Goal: Task Accomplishment & Management: Use online tool/utility

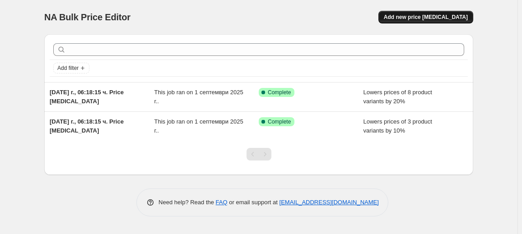
click at [460, 14] on span "Add new price [MEDICAL_DATA]" at bounding box center [426, 17] width 84 height 7
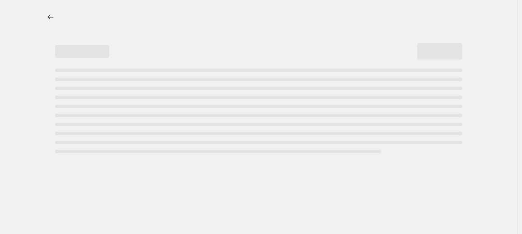
select select "percentage"
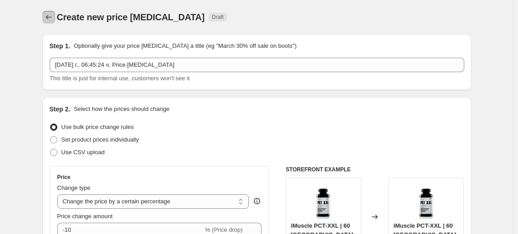
click at [48, 12] on button "Price change jobs" at bounding box center [48, 17] width 13 height 13
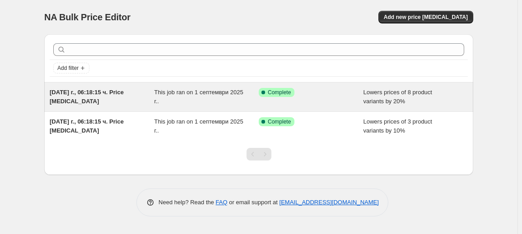
click at [316, 96] on div "Success Complete Complete" at bounding box center [304, 92] width 91 height 9
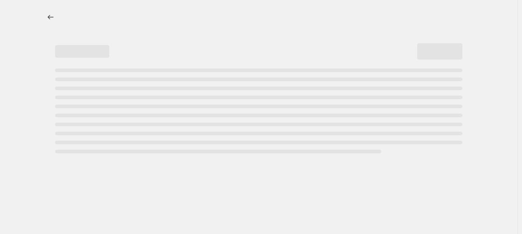
select select "percentage"
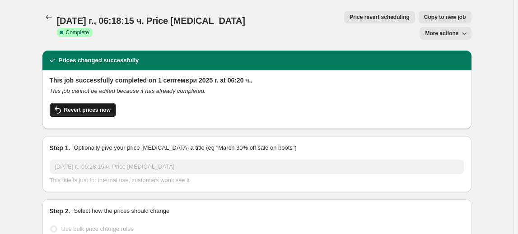
click at [100, 107] on span "Revert prices now" at bounding box center [87, 110] width 46 height 7
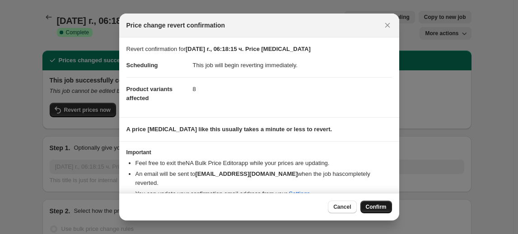
click at [384, 204] on button "Confirm" at bounding box center [376, 207] width 32 height 13
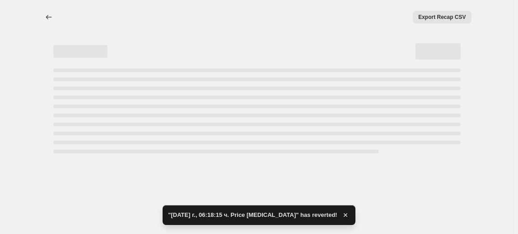
select select "percentage"
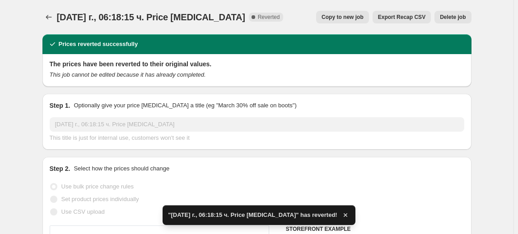
click at [459, 16] on span "Delete job" at bounding box center [453, 17] width 26 height 7
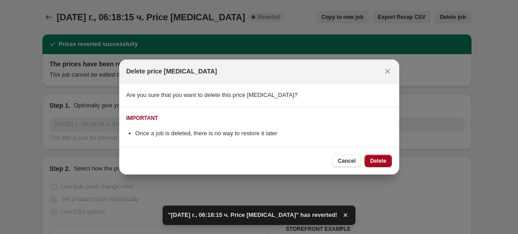
click at [384, 162] on span "Delete" at bounding box center [378, 161] width 16 height 7
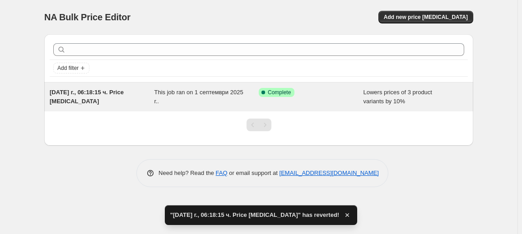
click at [232, 100] on div "This job ran on 1 септември 2025 г.." at bounding box center [206, 97] width 105 height 18
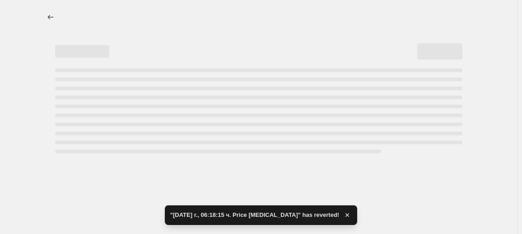
select select "percentage"
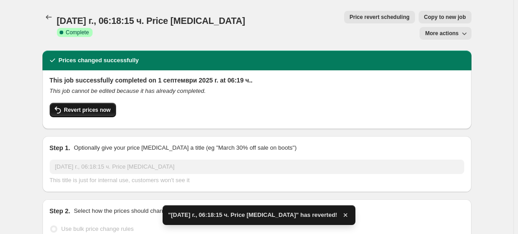
click at [84, 107] on span "Revert prices now" at bounding box center [87, 110] width 46 height 7
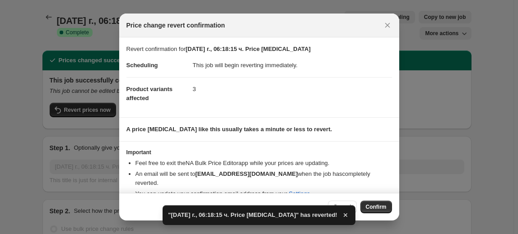
click at [378, 211] on button "Confirm" at bounding box center [376, 207] width 32 height 13
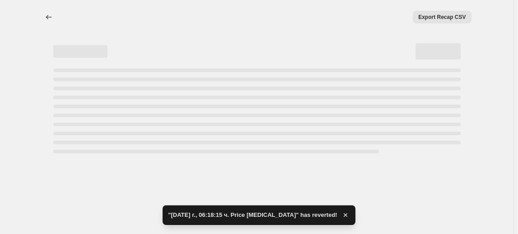
select select "percentage"
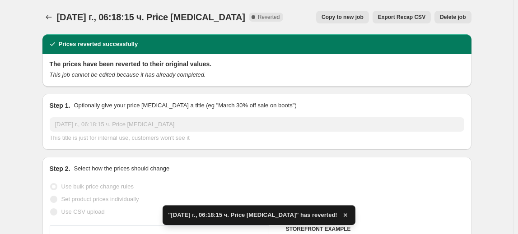
click at [451, 18] on span "Delete job" at bounding box center [453, 17] width 26 height 7
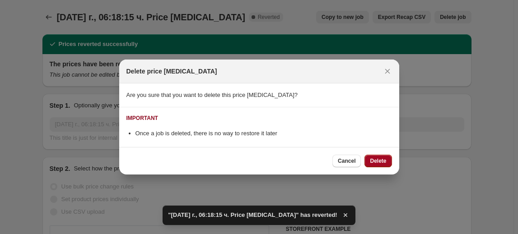
click at [374, 157] on button "Delete" at bounding box center [377, 161] width 27 height 13
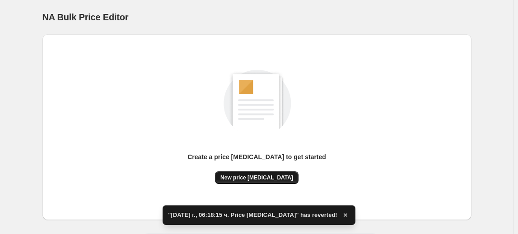
click at [264, 178] on span "New price [MEDICAL_DATA]" at bounding box center [256, 177] width 73 height 7
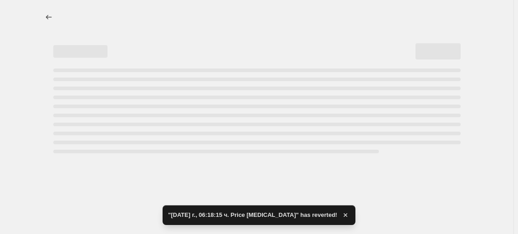
select select "percentage"
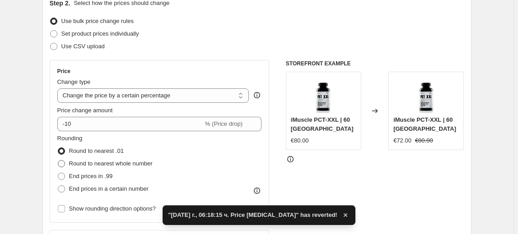
scroll to position [123, 0]
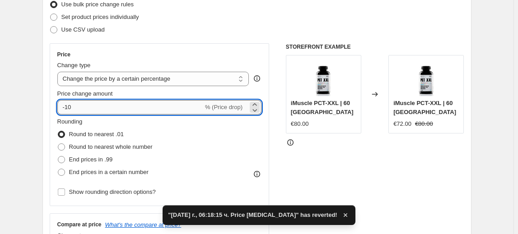
click at [70, 113] on input "-10" at bounding box center [130, 107] width 146 height 14
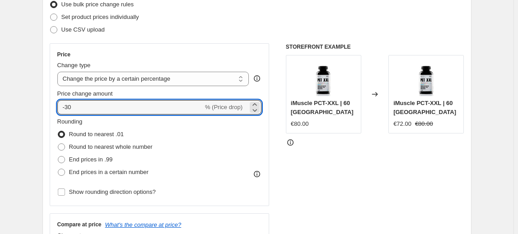
type input "-30"
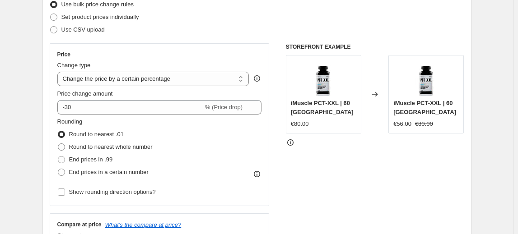
click at [150, 120] on fieldset "Rounding Round to nearest .01 Round to nearest whole number End prices in .99 E…" at bounding box center [104, 147] width 95 height 61
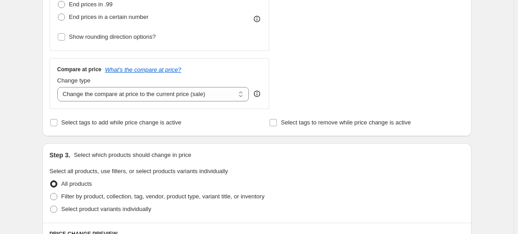
scroll to position [287, 0]
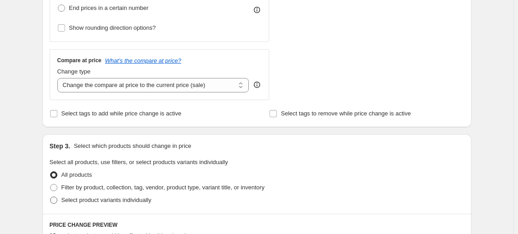
click at [74, 204] on span "Select product variants individually" at bounding box center [106, 200] width 90 height 9
click at [51, 197] on input "Select product variants individually" at bounding box center [50, 197] width 0 height 0
radio input "true"
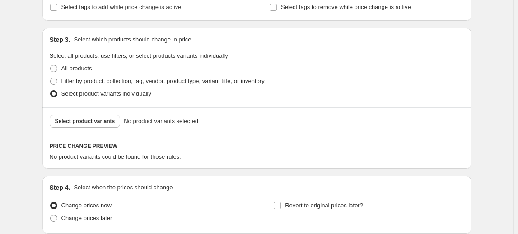
scroll to position [410, 0]
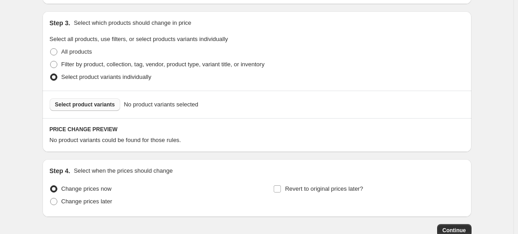
click at [85, 104] on span "Select product variants" at bounding box center [85, 104] width 60 height 7
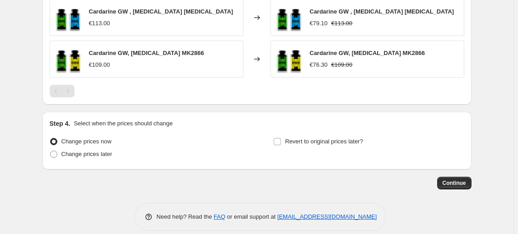
scroll to position [611, 0]
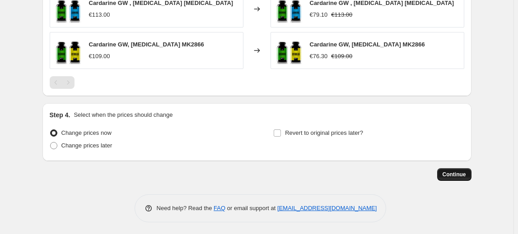
click at [465, 176] on span "Continue" at bounding box center [453, 174] width 23 height 7
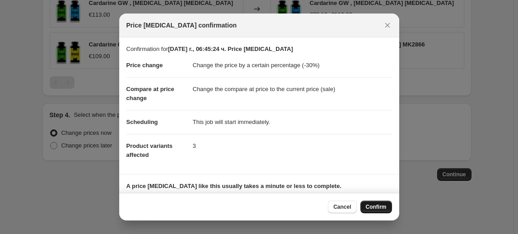
click at [382, 209] on span "Confirm" at bounding box center [376, 207] width 21 height 7
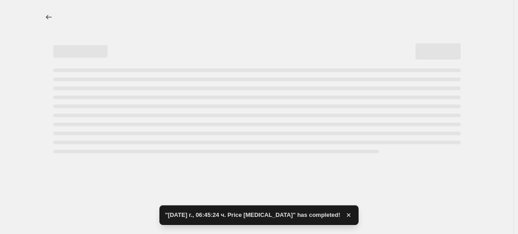
select select "percentage"
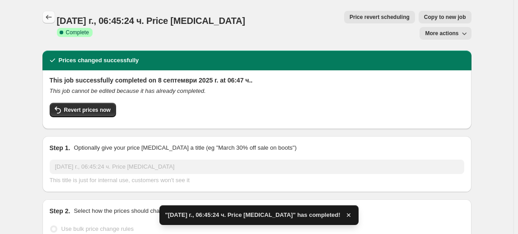
click at [48, 15] on icon "Price change jobs" at bounding box center [48, 17] width 9 height 9
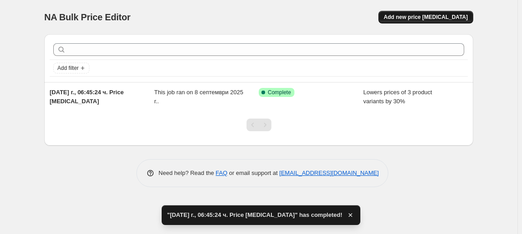
click at [431, 19] on span "Add new price [MEDICAL_DATA]" at bounding box center [426, 17] width 84 height 7
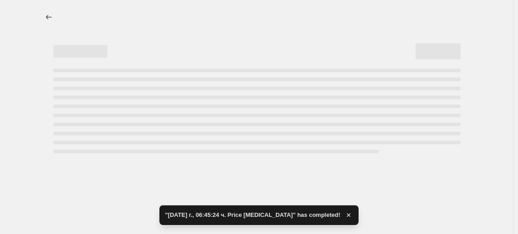
select select "percentage"
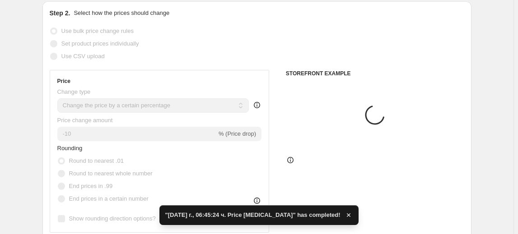
scroll to position [123, 0]
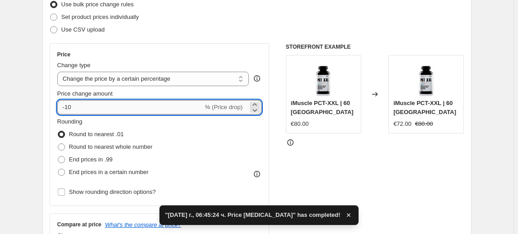
click at [70, 111] on input "-10" at bounding box center [130, 107] width 146 height 14
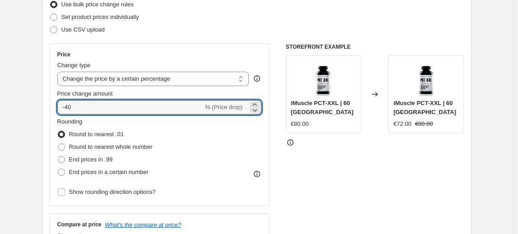
type input "-40"
click at [106, 121] on fieldset "Rounding Round to nearest .01 Round to nearest whole number End prices in .99 E…" at bounding box center [104, 147] width 95 height 61
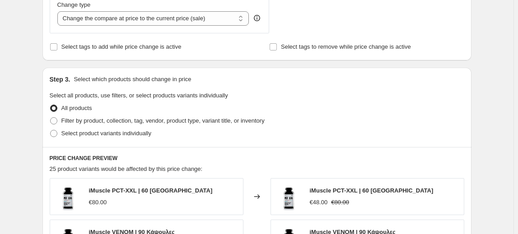
scroll to position [369, 0]
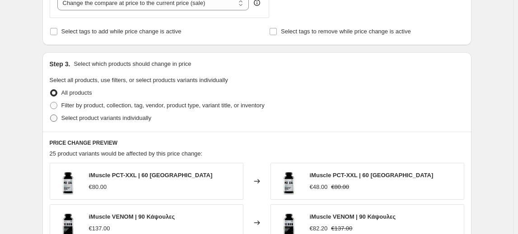
click at [99, 117] on span "Select product variants individually" at bounding box center [106, 118] width 90 height 7
click at [51, 115] on input "Select product variants individually" at bounding box center [50, 115] width 0 height 0
radio input "true"
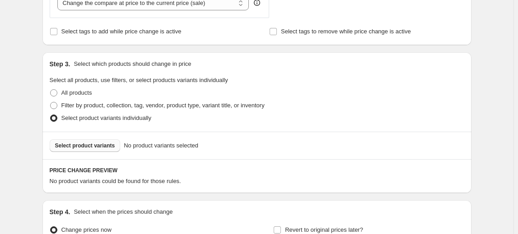
click at [88, 145] on span "Select product variants" at bounding box center [85, 145] width 60 height 7
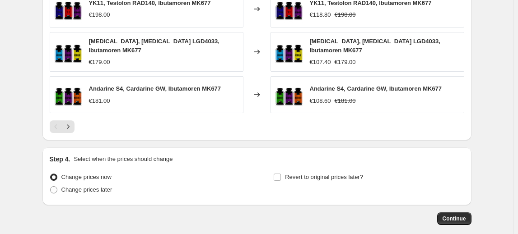
scroll to position [693, 0]
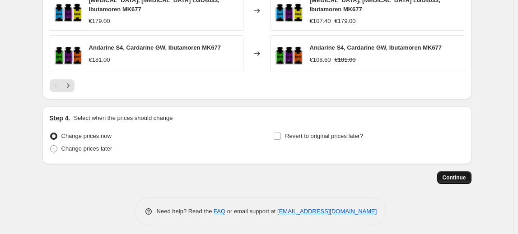
click at [450, 174] on span "Continue" at bounding box center [453, 177] width 23 height 7
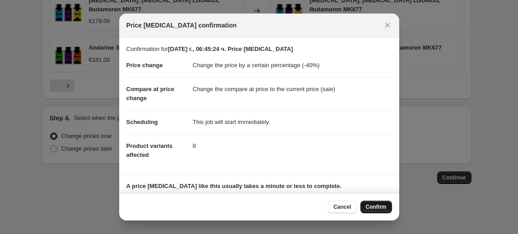
click at [371, 205] on span "Confirm" at bounding box center [376, 207] width 21 height 7
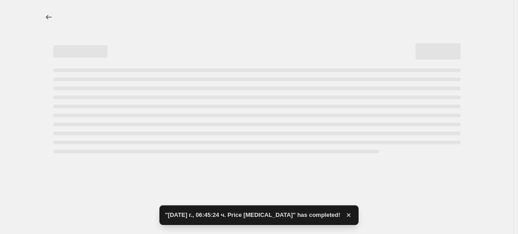
select select "percentage"
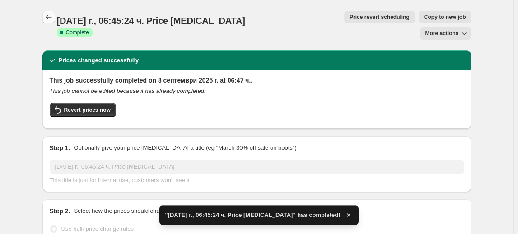
click at [48, 19] on icon "Price change jobs" at bounding box center [48, 17] width 9 height 9
